Goal: Information Seeking & Learning: Learn about a topic

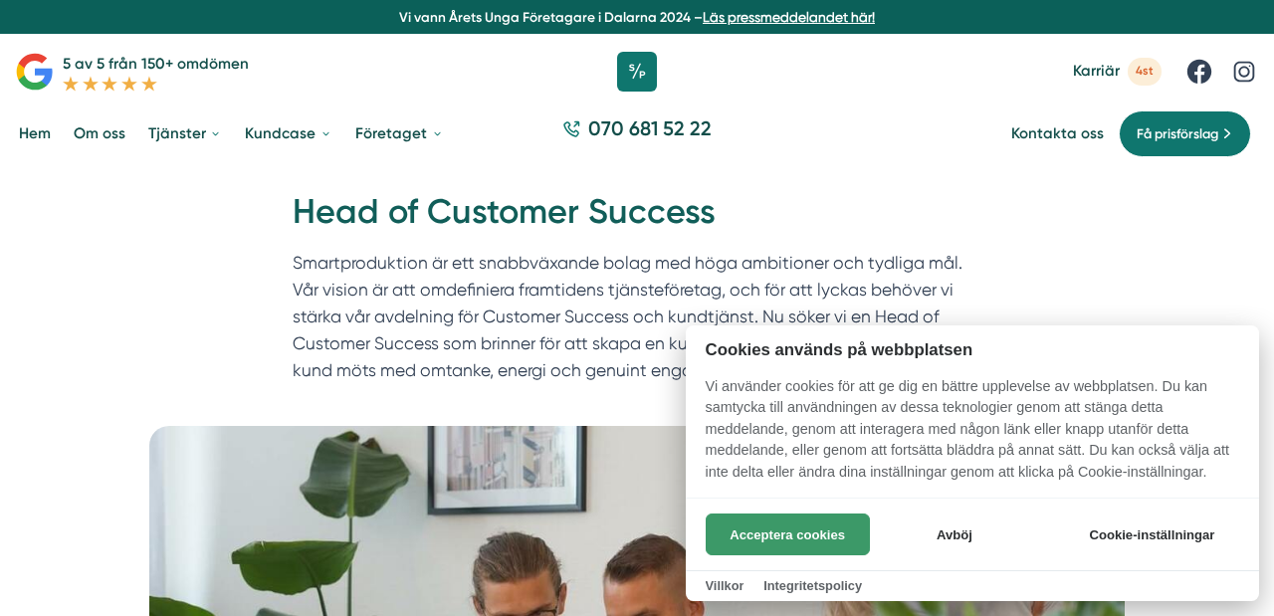
click at [771, 548] on button "Acceptera cookies" at bounding box center [788, 535] width 164 height 42
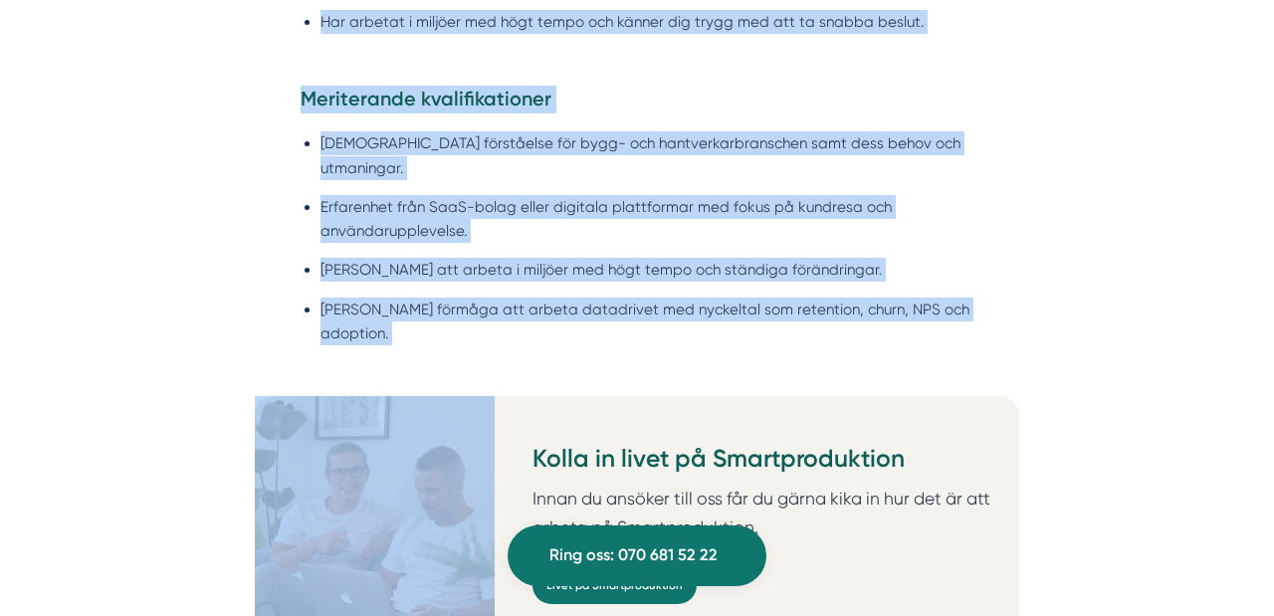
scroll to position [2152, 0]
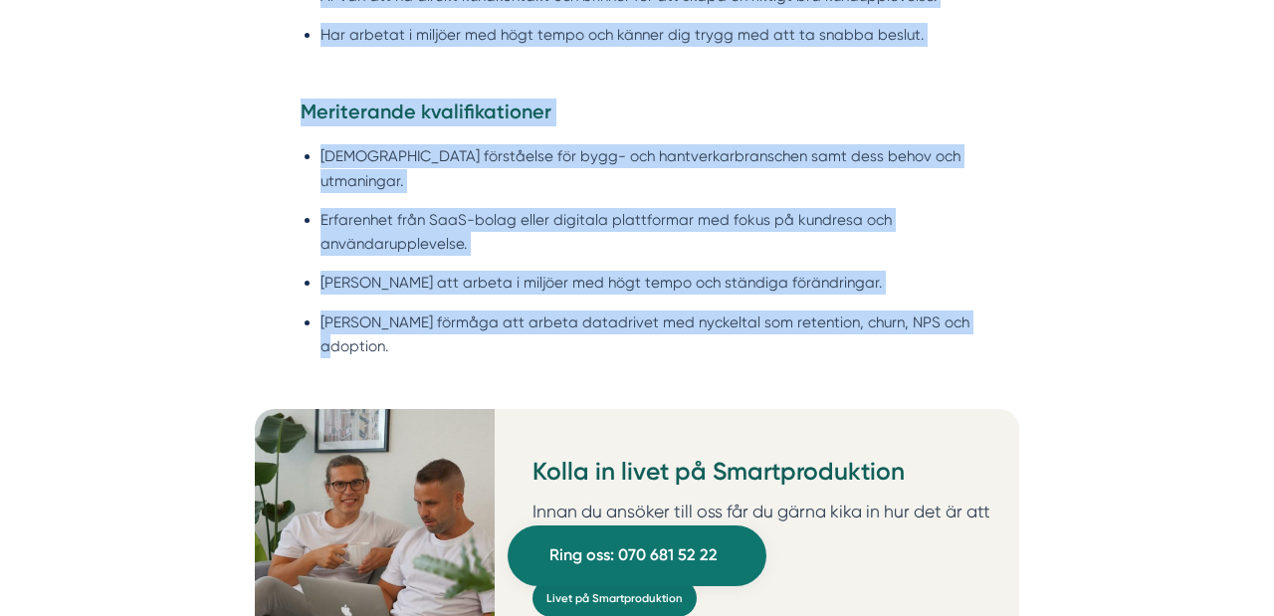
drag, startPoint x: 295, startPoint y: 207, endPoint x: 1020, endPoint y: 313, distance: 733.4
copy div "Head of Customer Success Smartproduktion är ett snabbväxande bolag med höga amb…"
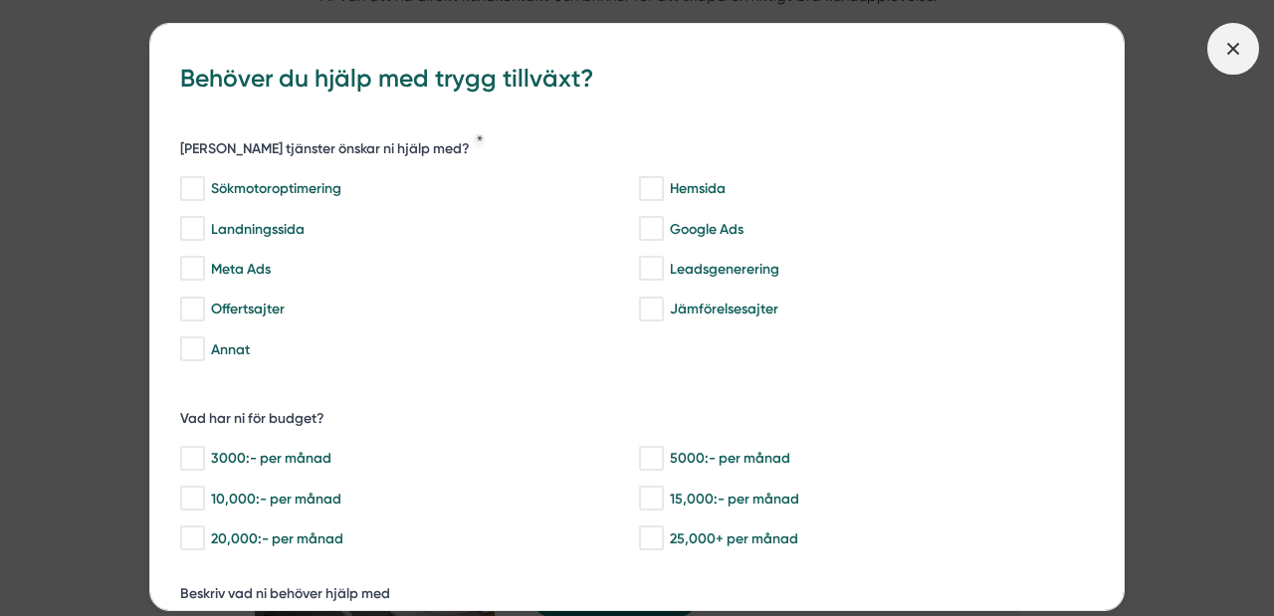
click at [1227, 47] on icon at bounding box center [1234, 49] width 22 height 22
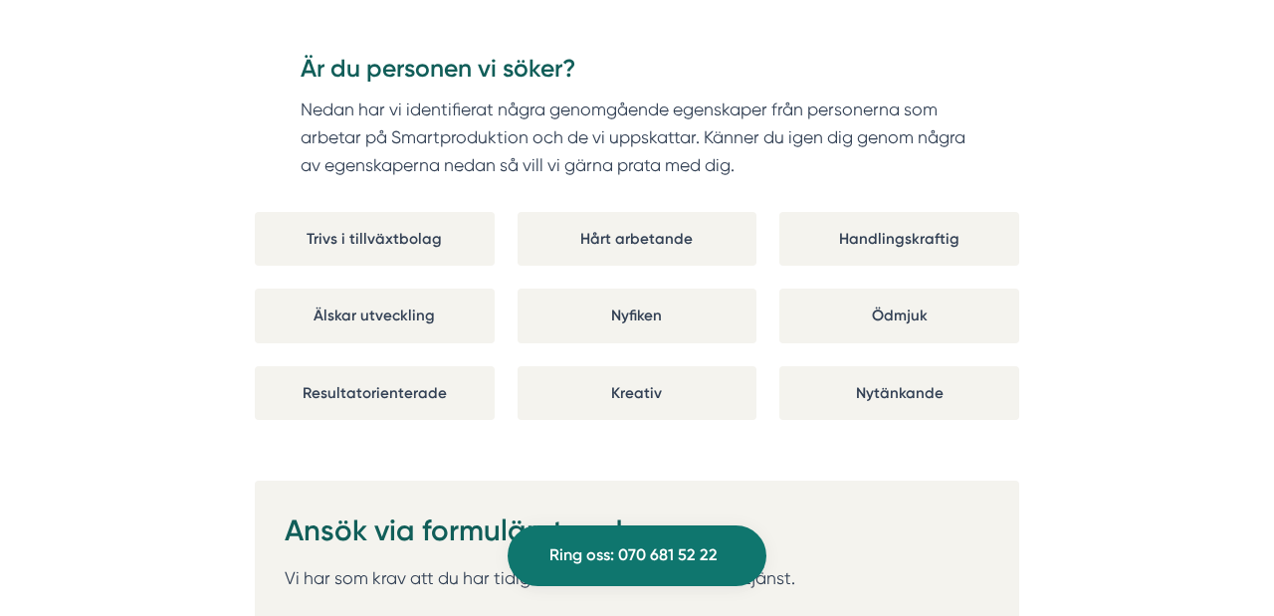
scroll to position [3480, 0]
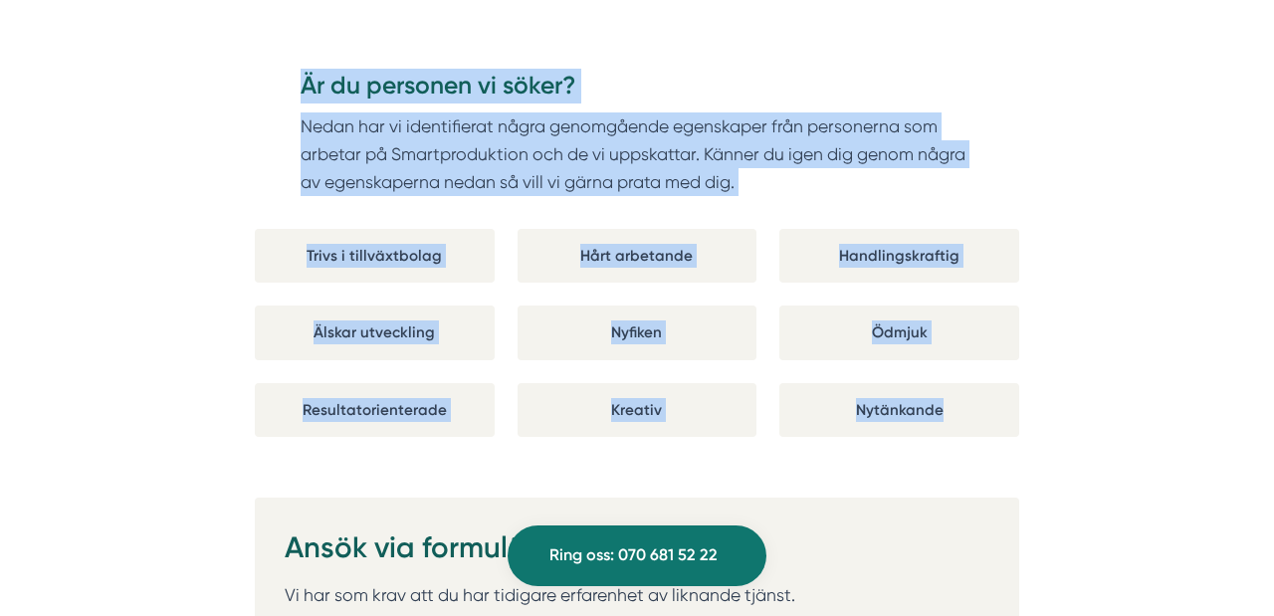
drag, startPoint x: 1051, startPoint y: 373, endPoint x: 263, endPoint y: 46, distance: 853.8
copy div "Är du personen vi söker? Nedan har vi identifierat några genomgående egenskaper…"
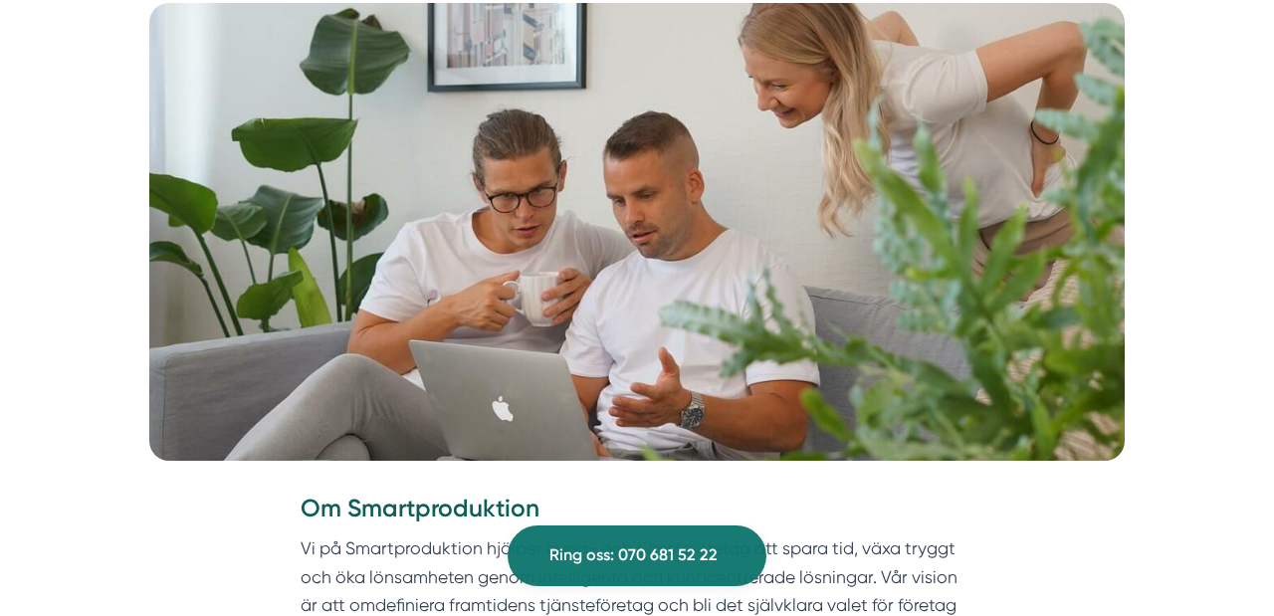
scroll to position [0, 0]
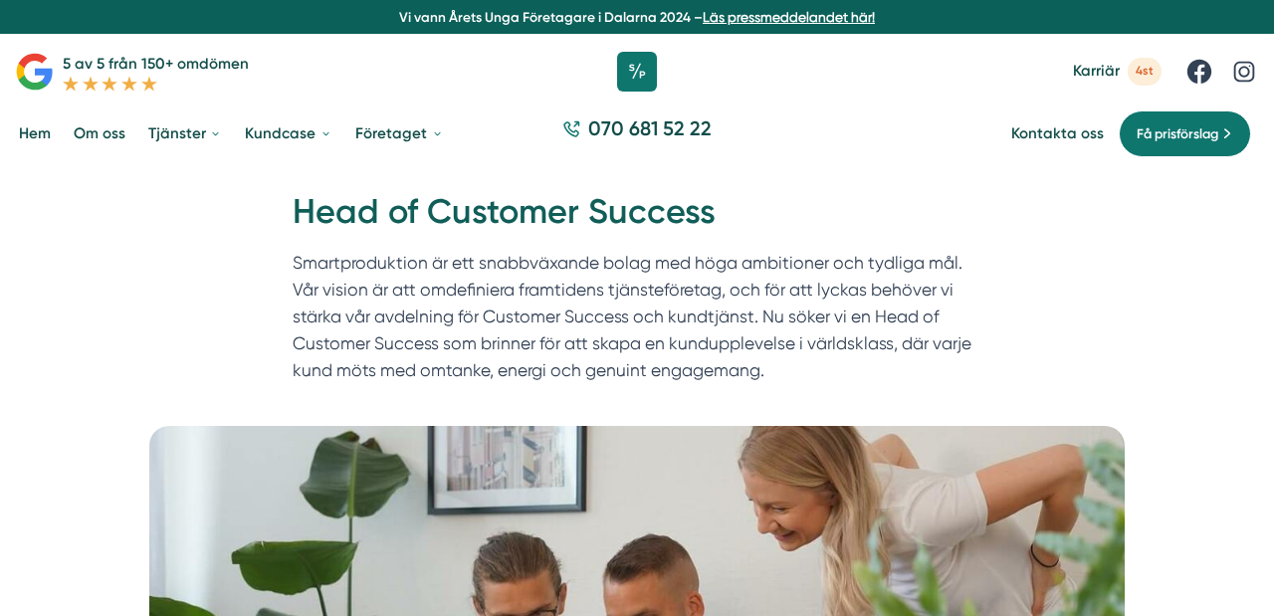
click at [1145, 72] on span "4st" at bounding box center [1145, 71] width 34 height 27
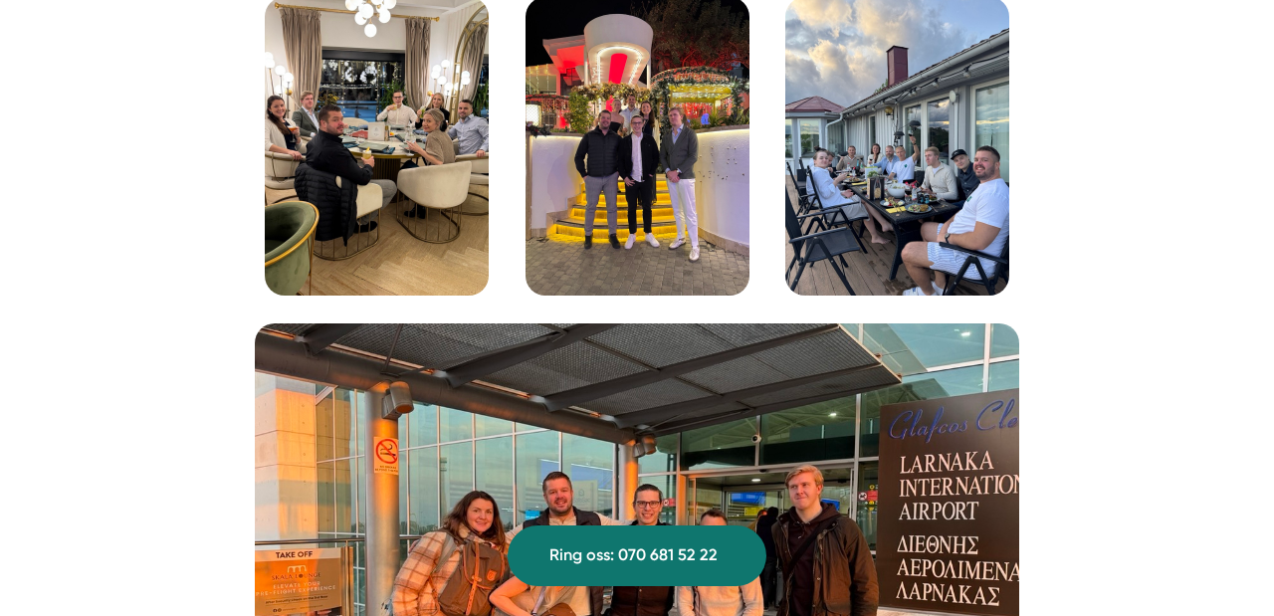
scroll to position [5810, 0]
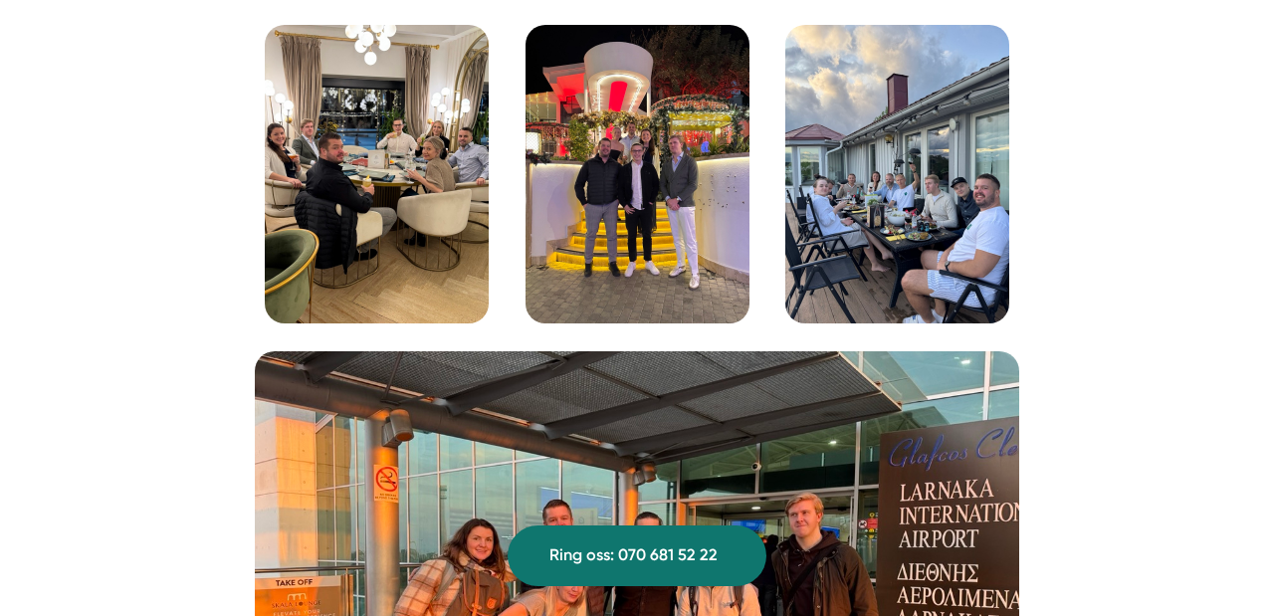
click at [641, 234] on img at bounding box center [638, 174] width 224 height 299
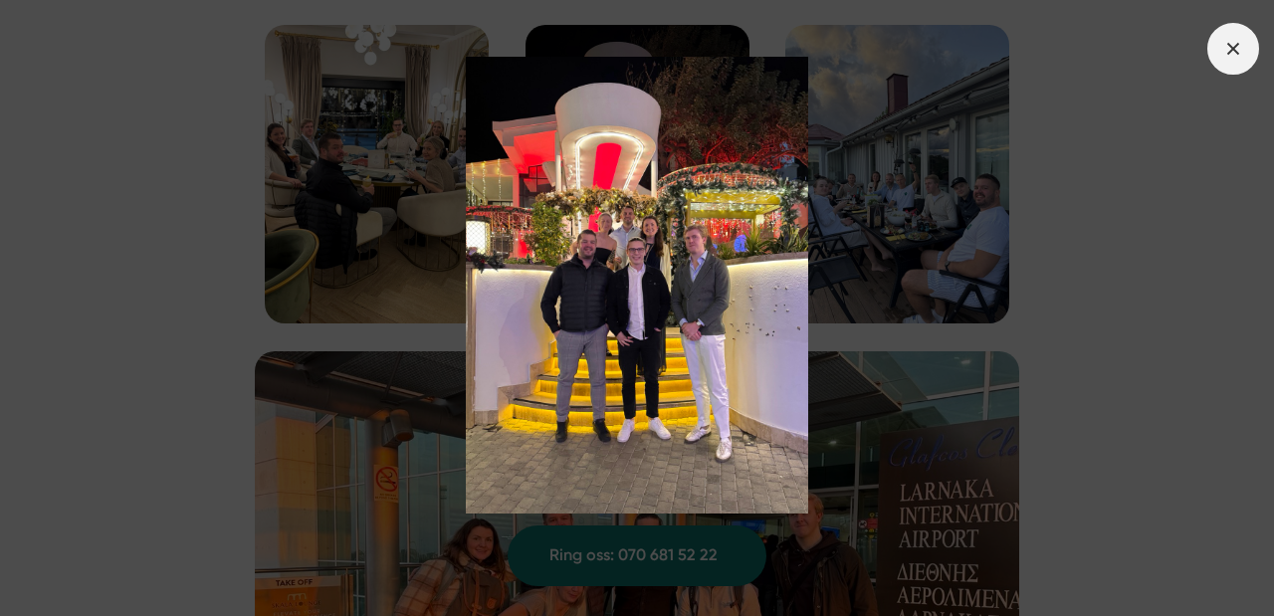
click at [1214, 52] on span at bounding box center [1234, 49] width 52 height 52
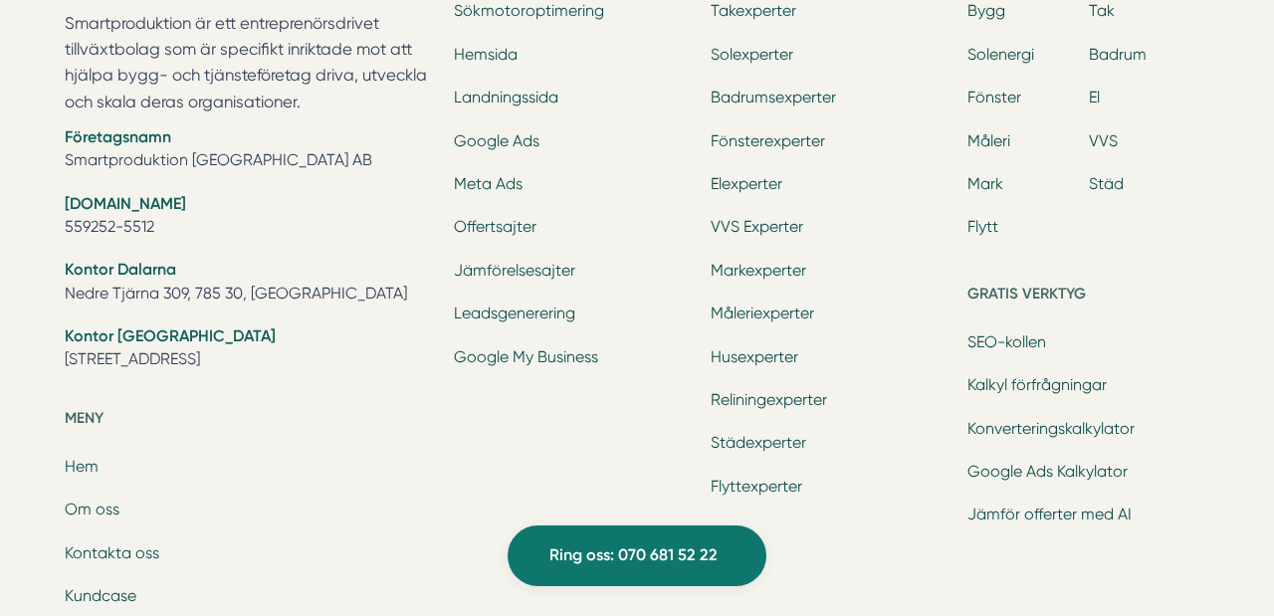
scroll to position [8039, 0]
drag, startPoint x: 354, startPoint y: 340, endPoint x: 44, endPoint y: 338, distance: 310.6
click at [46, 338] on div "Smartproduktion är ett entreprenörsdrivet tillväxtbolag som är specifikt inrikt…" at bounding box center [638, 443] width 1184 height 1045
copy li "[STREET_ADDRESS]"
click at [100, 501] on link "Om oss" at bounding box center [92, 510] width 55 height 19
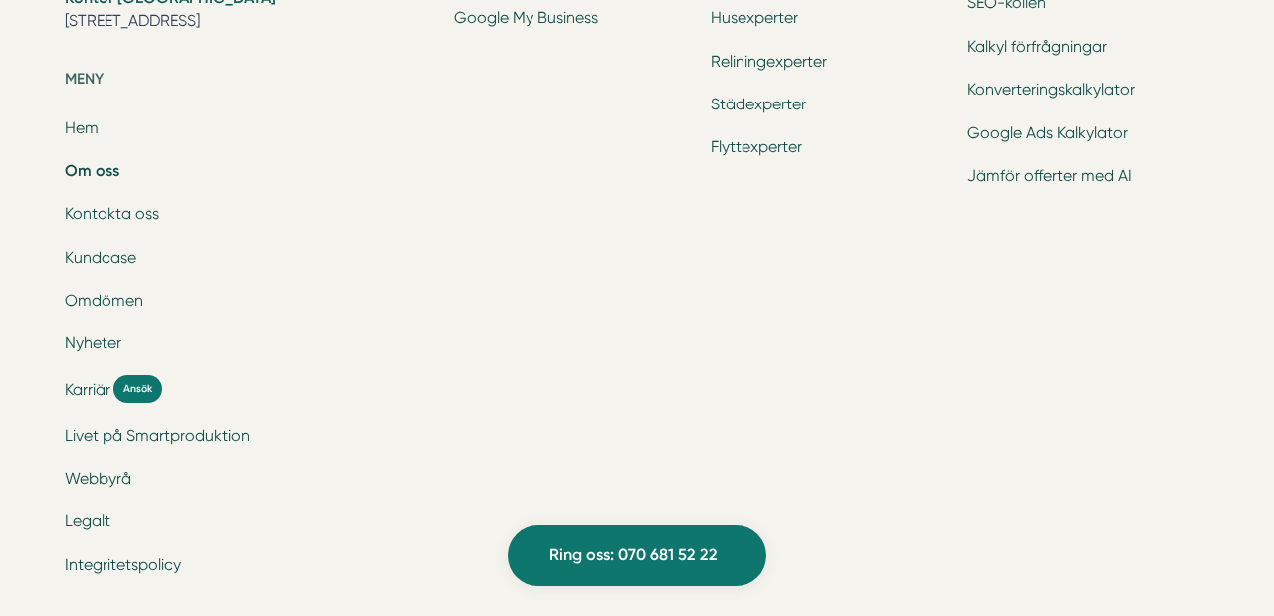
scroll to position [6498, 0]
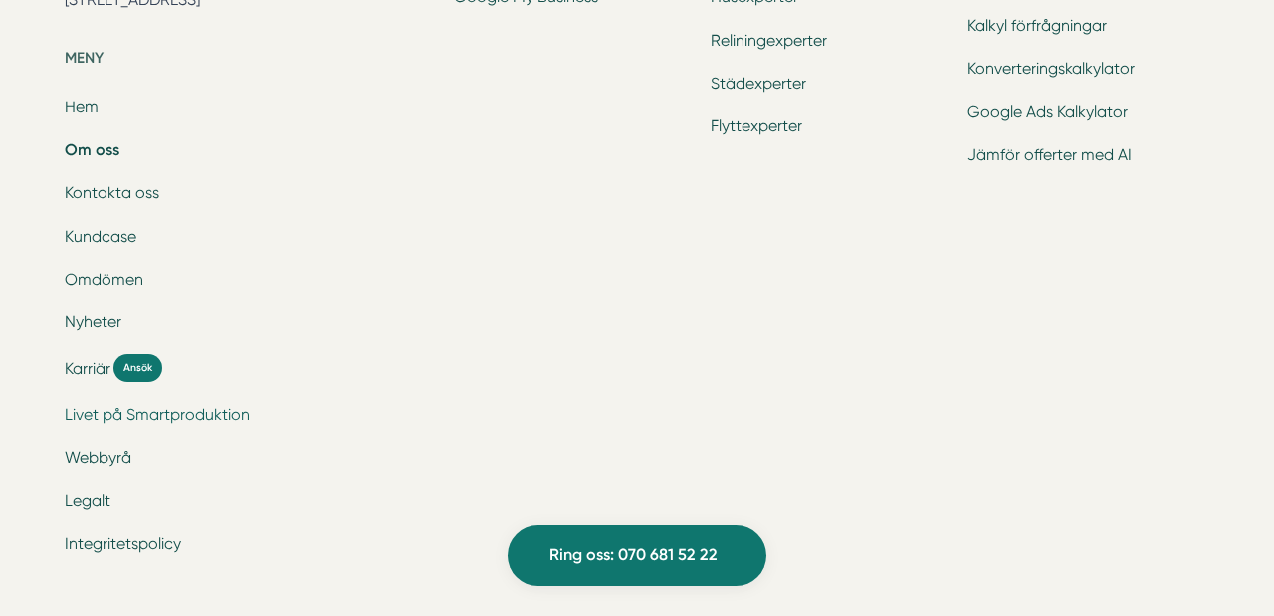
click at [117, 418] on link "Livet på Smartproduktion" at bounding box center [157, 414] width 185 height 19
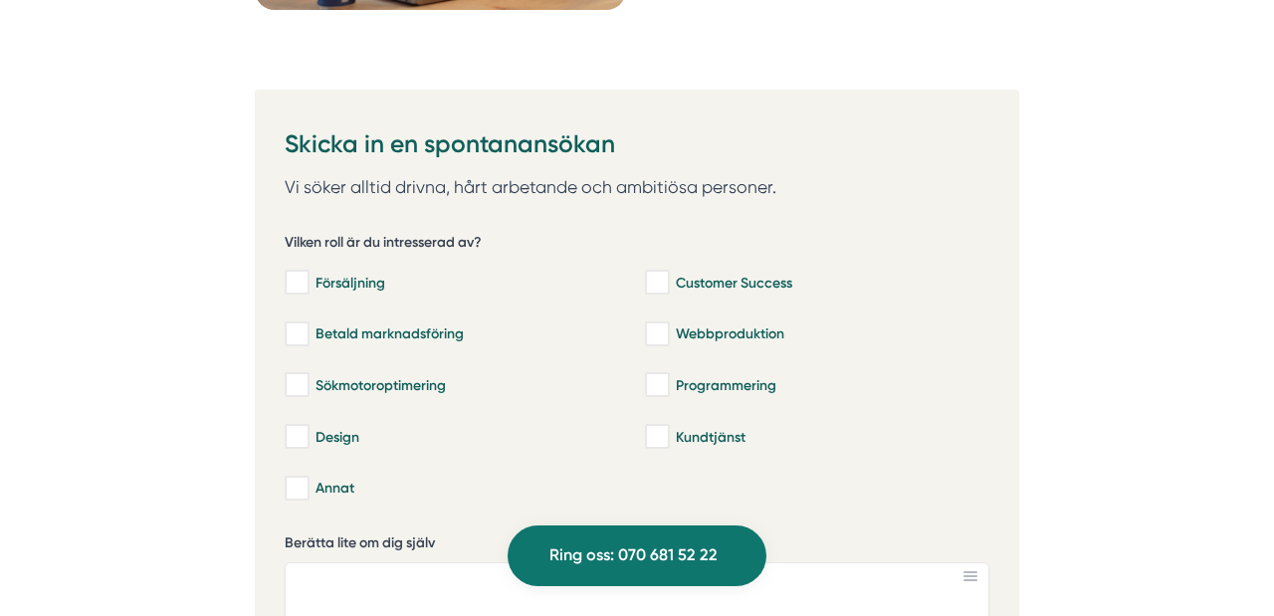
scroll to position [6258, 0]
